Goal: Complete application form

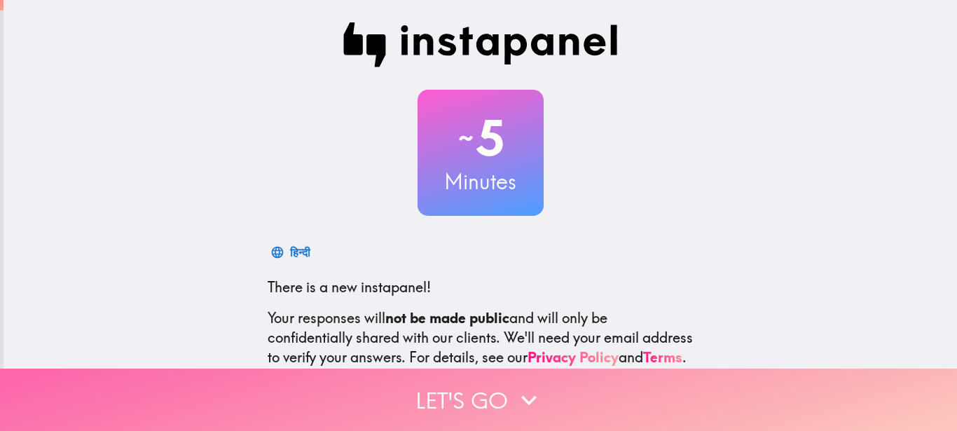
click at [514, 385] on icon "button" at bounding box center [528, 400] width 31 height 31
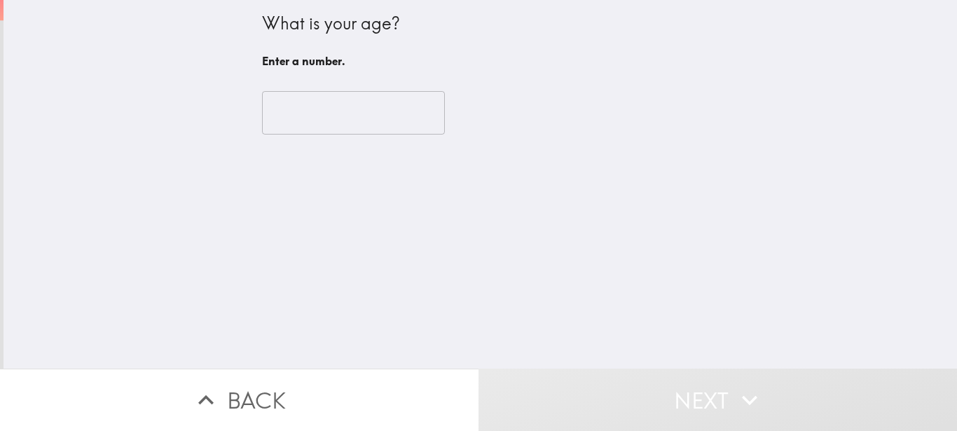
click at [523, 385] on button "Next" at bounding box center [717, 399] width 478 height 62
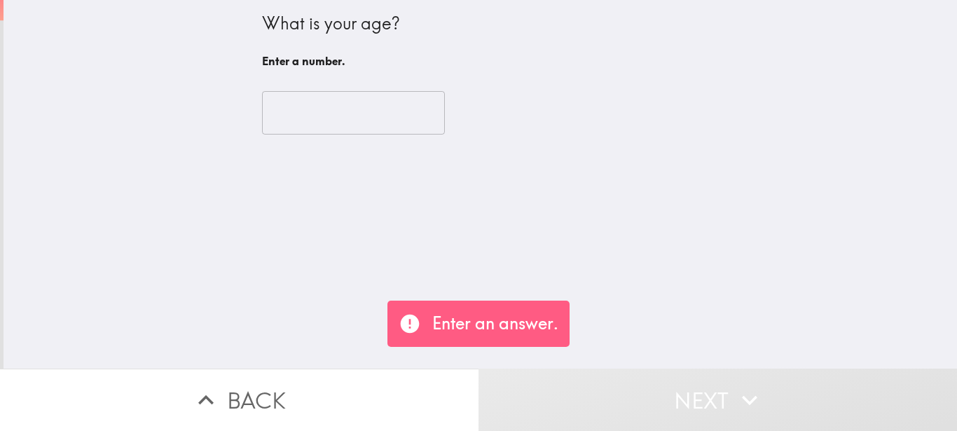
click at [370, 118] on input "number" at bounding box center [353, 112] width 183 height 43
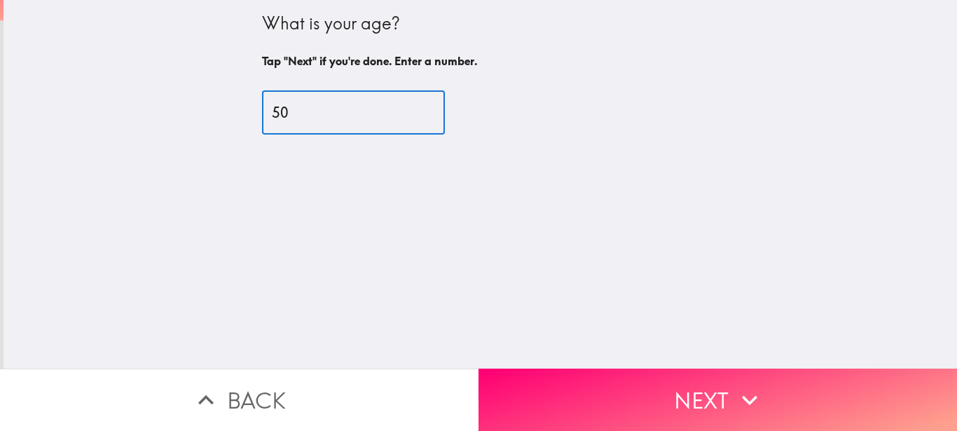
type input "50"
click at [649, 353] on div "What is your age? Tap "Next" if you're done. Enter a number. 50 ​" at bounding box center [480, 184] width 953 height 368
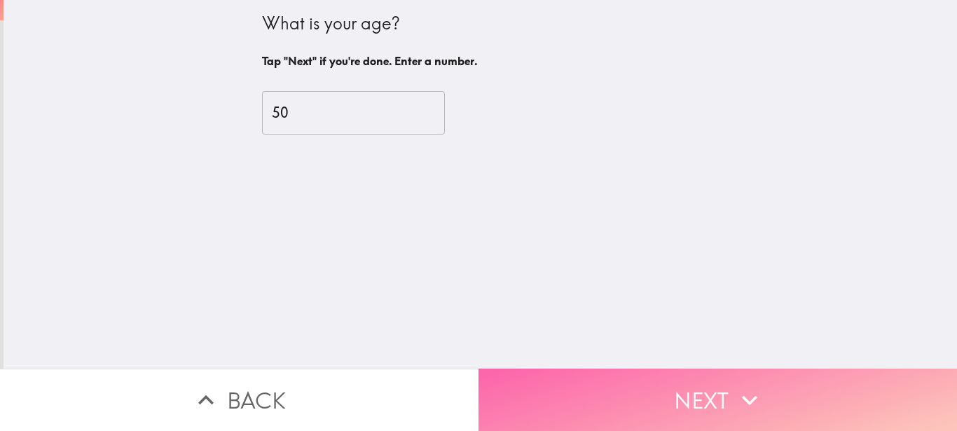
click at [654, 384] on button "Next" at bounding box center [717, 399] width 478 height 62
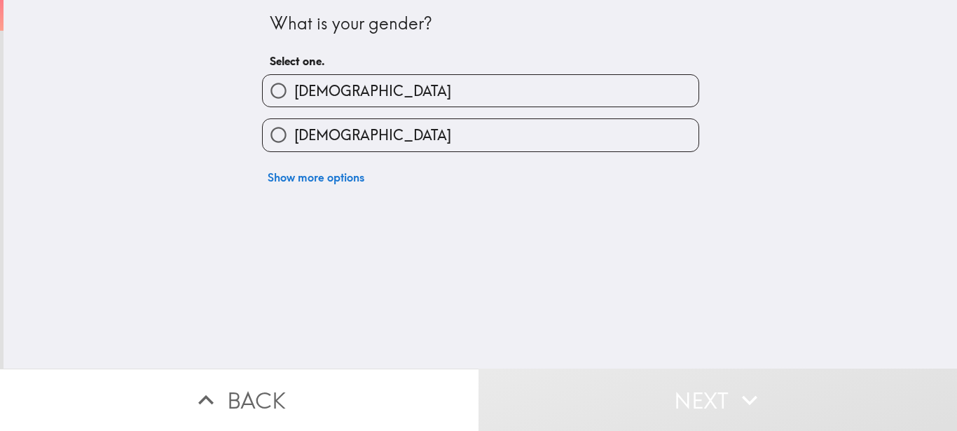
click at [420, 89] on label "[DEMOGRAPHIC_DATA]" at bounding box center [481, 91] width 436 height 32
click at [294, 89] on input "[DEMOGRAPHIC_DATA]" at bounding box center [279, 91] width 32 height 32
radio input "true"
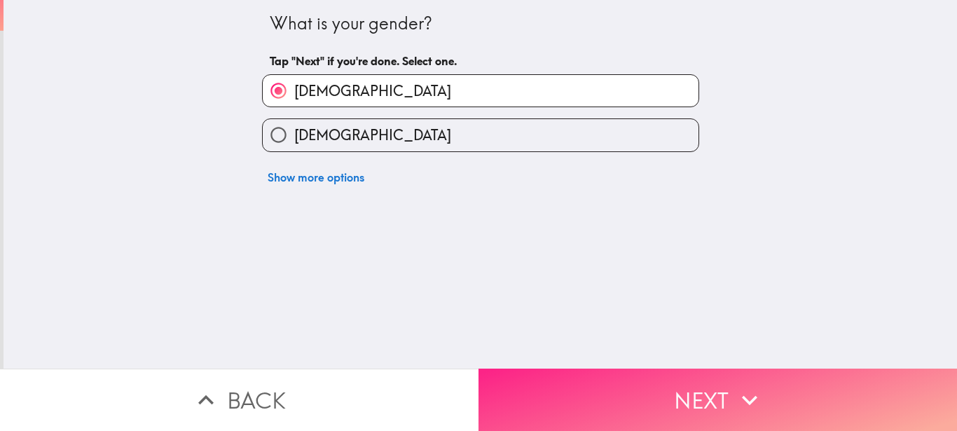
click at [669, 387] on button "Next" at bounding box center [717, 399] width 478 height 62
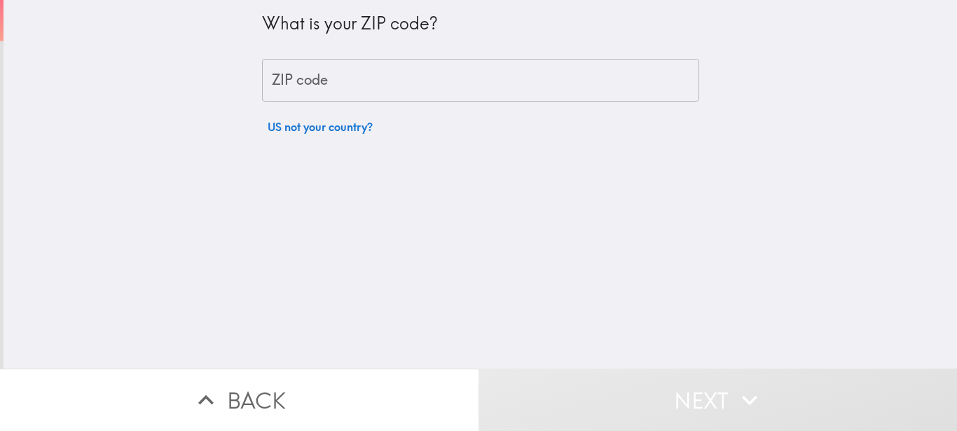
click at [448, 78] on input "ZIP code" at bounding box center [480, 80] width 437 height 43
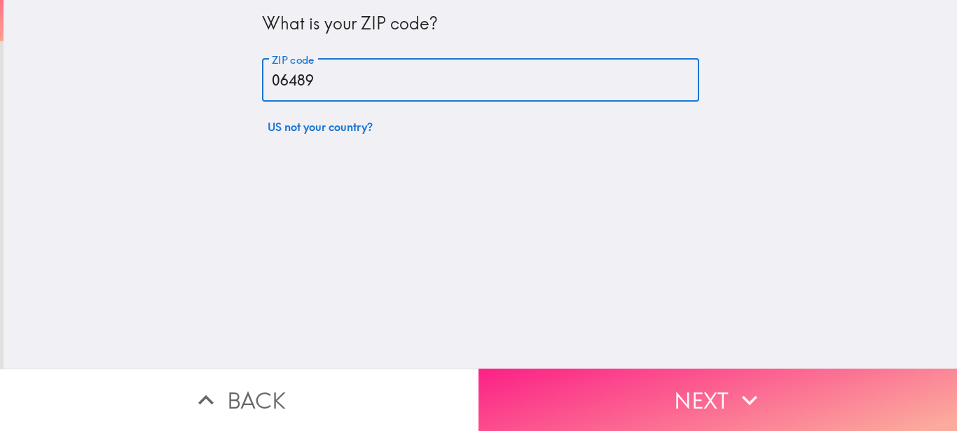
type input "06489"
click at [664, 413] on button "Next" at bounding box center [717, 399] width 478 height 62
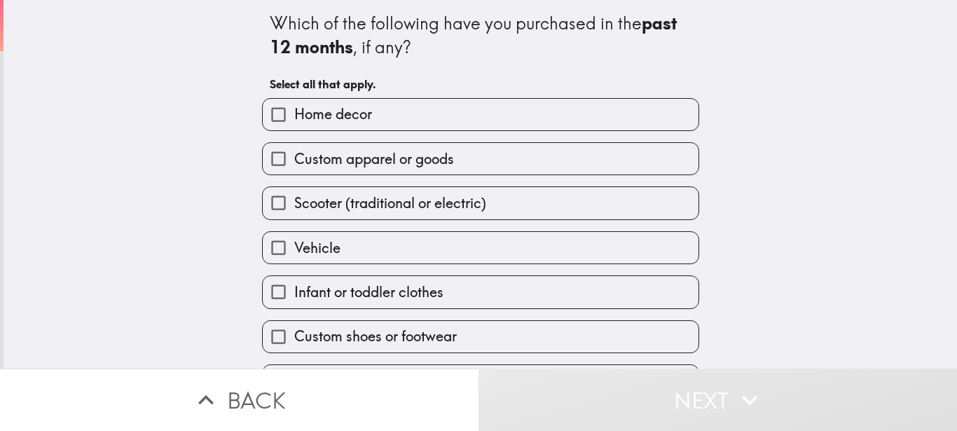
click at [425, 244] on label "Vehicle" at bounding box center [481, 248] width 436 height 32
click at [294, 244] on input "Vehicle" at bounding box center [279, 248] width 32 height 32
checkbox input "true"
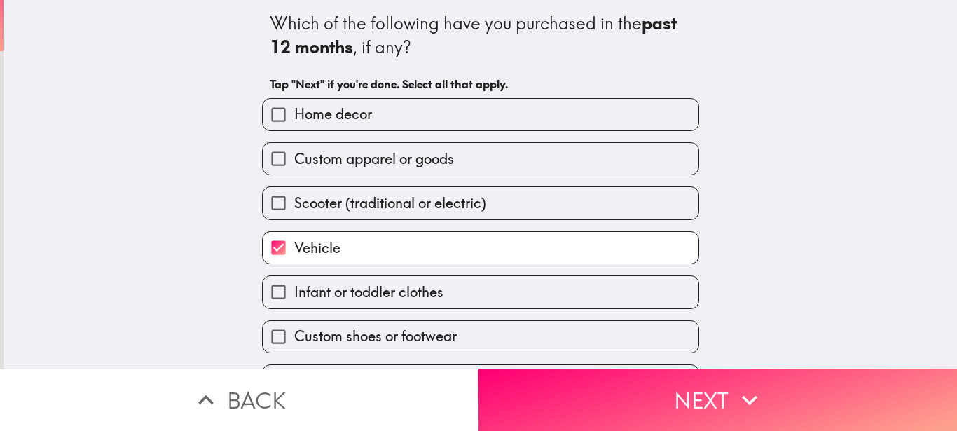
scroll to position [85, 0]
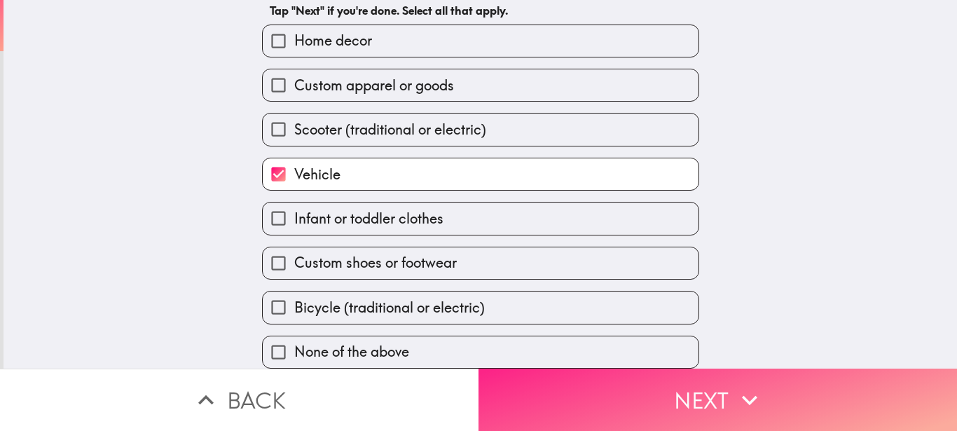
click at [602, 380] on button "Next" at bounding box center [717, 399] width 478 height 62
